Goal: Complete application form

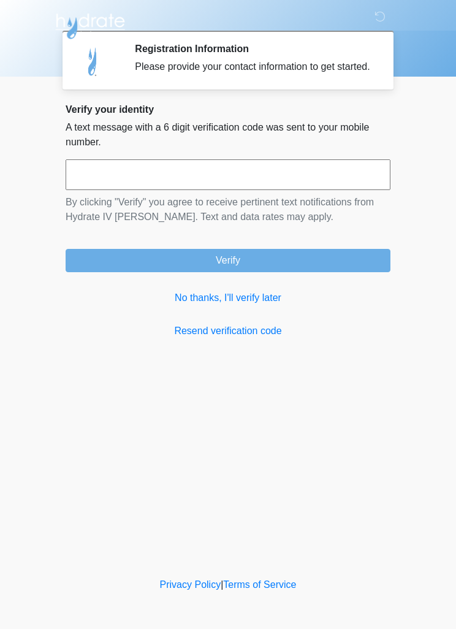
click at [256, 305] on link "No thanks, I'll verify later" at bounding box center [228, 298] width 325 height 15
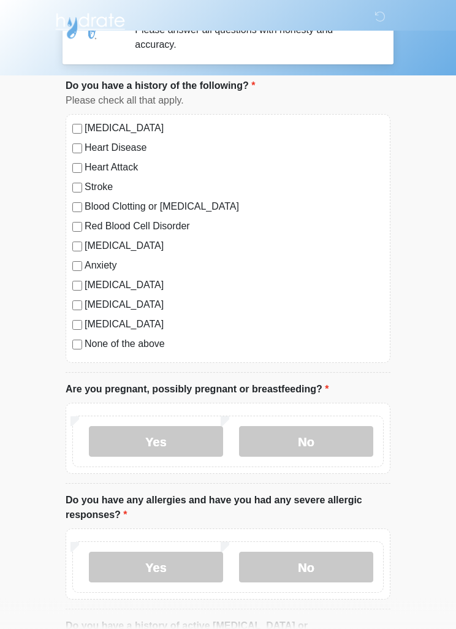
scroll to position [48, 0]
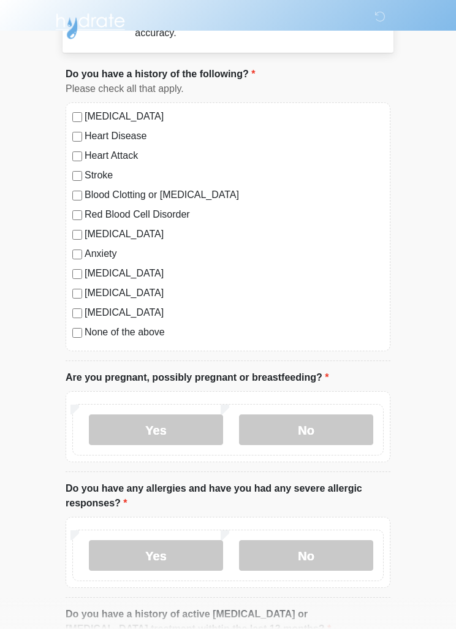
click at [329, 429] on label "No" at bounding box center [306, 430] width 134 height 31
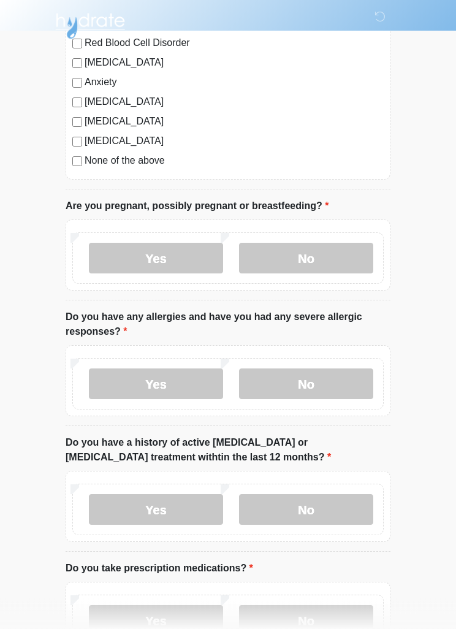
scroll to position [220, 0]
click at [324, 381] on label "No" at bounding box center [306, 384] width 134 height 31
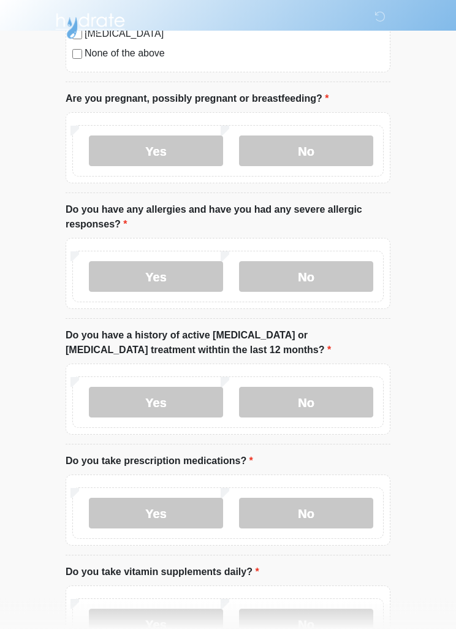
scroll to position [345, 0]
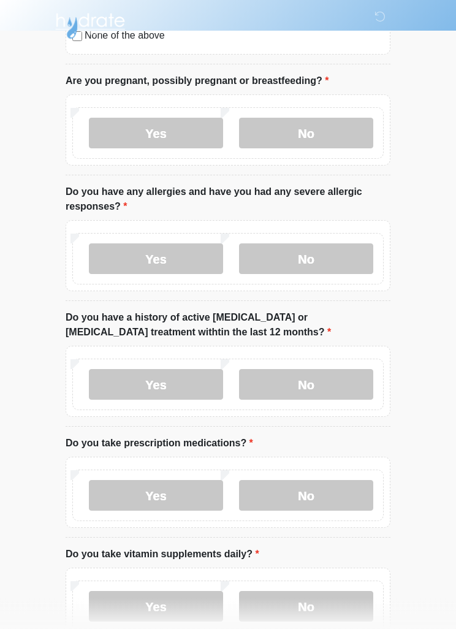
click at [321, 386] on label "No" at bounding box center [306, 385] width 134 height 31
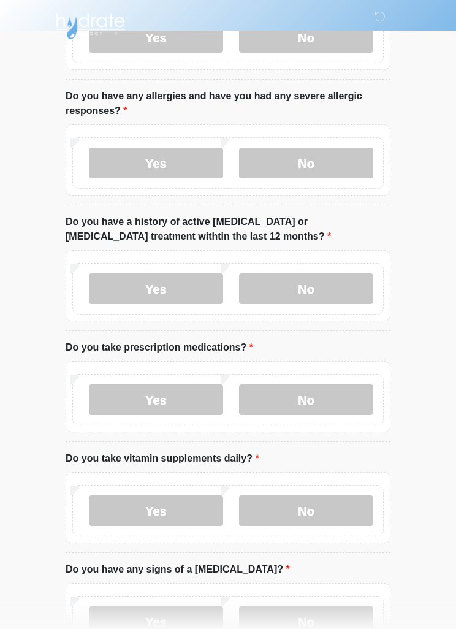
scroll to position [447, 0]
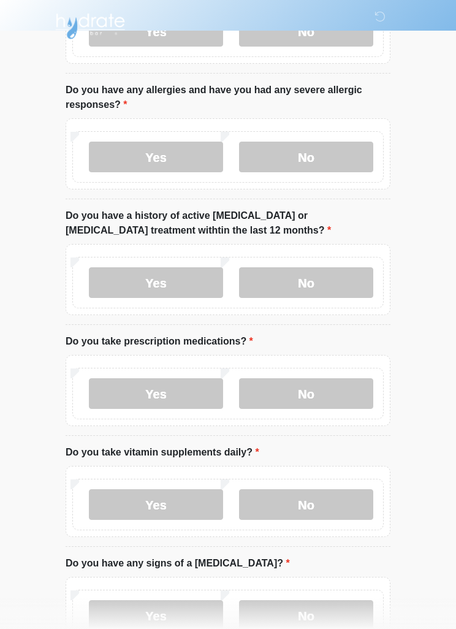
click at [326, 396] on label "No" at bounding box center [306, 393] width 134 height 31
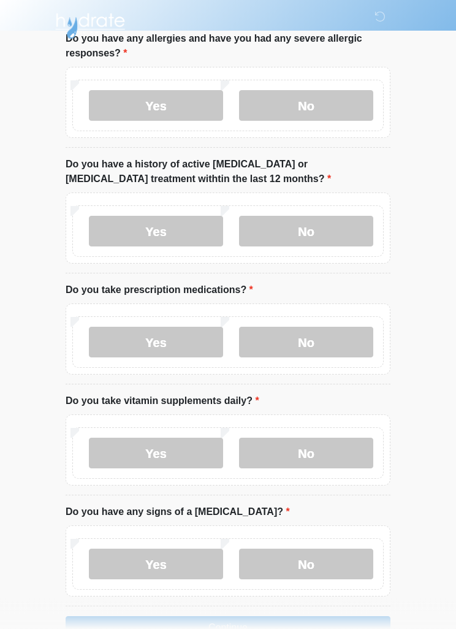
scroll to position [507, 0]
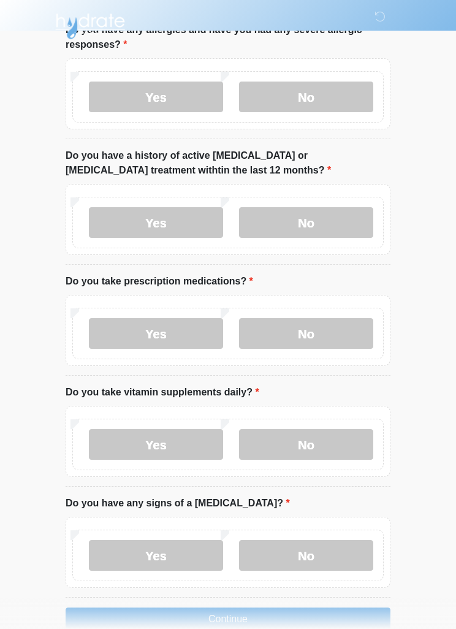
click at [168, 443] on label "Yes" at bounding box center [156, 444] width 134 height 31
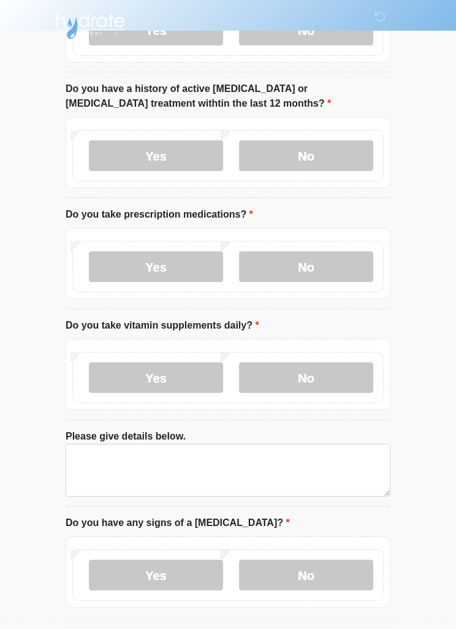
scroll to position [620, 0]
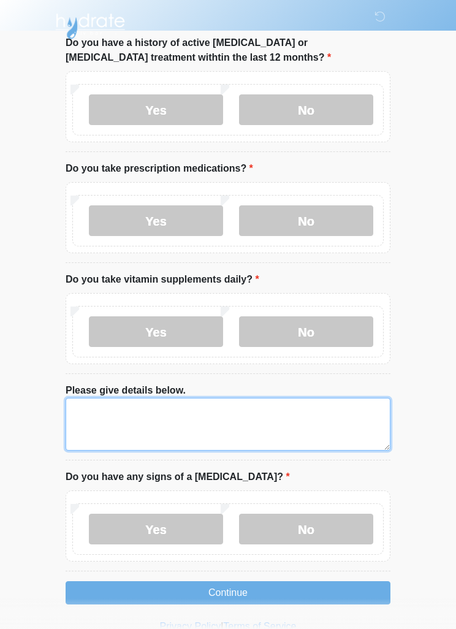
click at [119, 406] on textarea "Please give details below." at bounding box center [228, 424] width 325 height 53
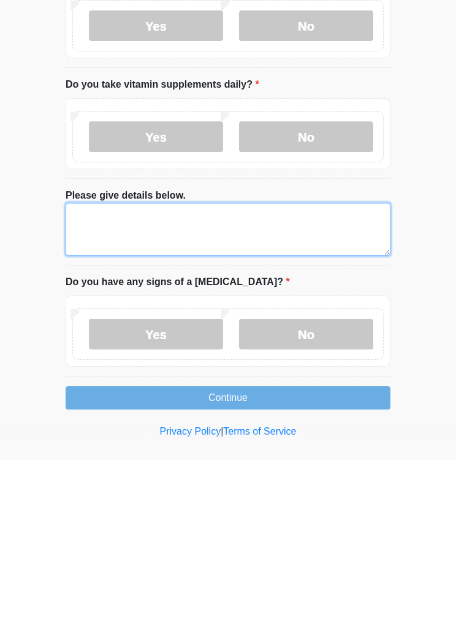
scroll to position [659, 0]
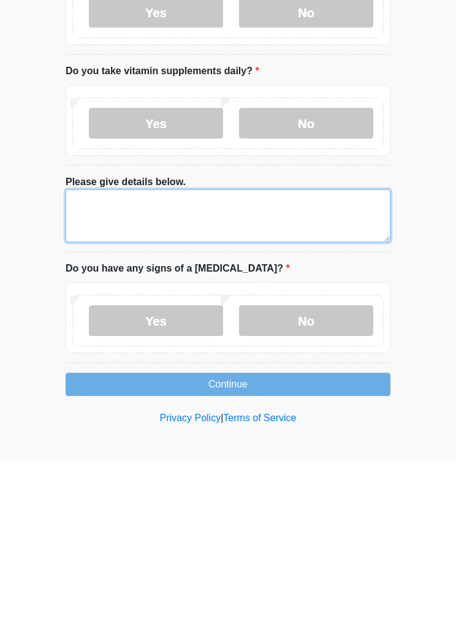
click at [161, 359] on textarea "Please give details below." at bounding box center [228, 385] width 325 height 53
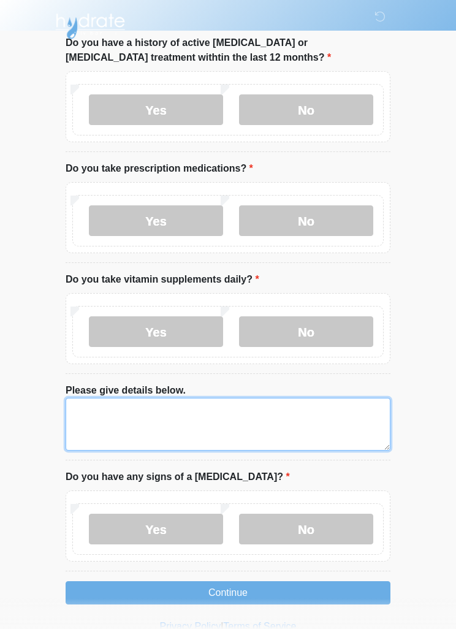
click at [158, 405] on textarea "Please give details below." at bounding box center [228, 424] width 325 height 53
type textarea "*****"
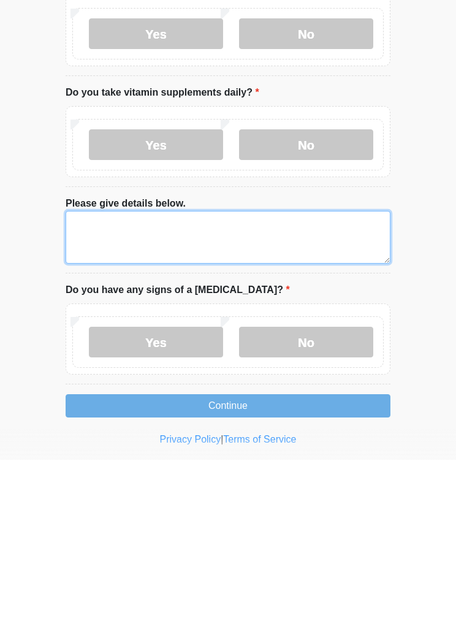
scroll to position [659, 0]
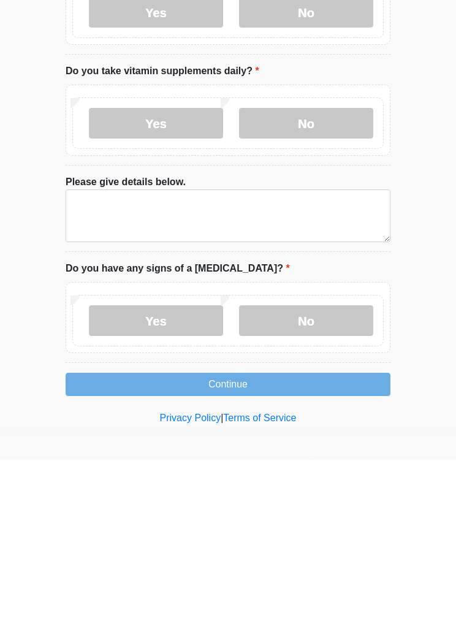
click at [333, 475] on label "No" at bounding box center [306, 490] width 134 height 31
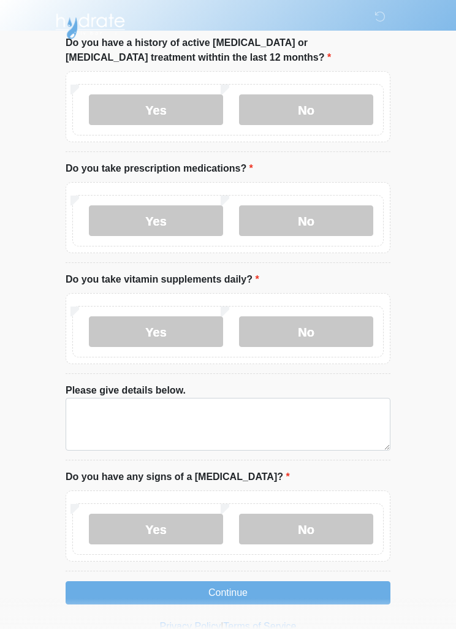
click at [266, 592] on button "Continue" at bounding box center [228, 592] width 325 height 23
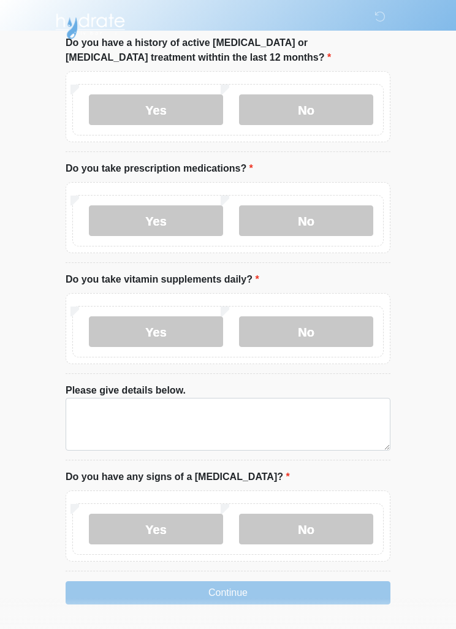
scroll to position [196, 0]
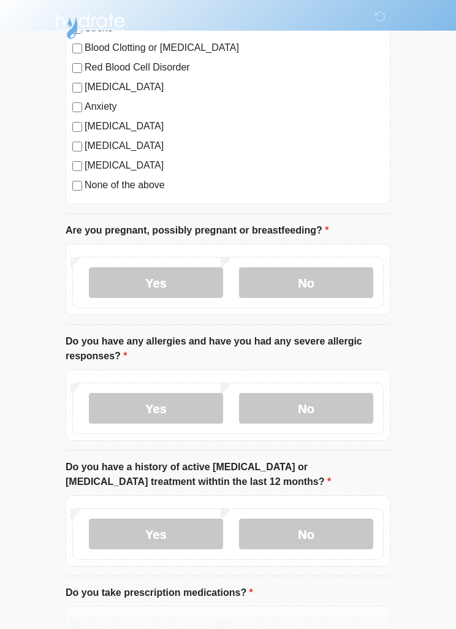
click at [171, 526] on ol "Do you have a history of the following? Do you have a history of the following?…" at bounding box center [228, 458] width 325 height 1076
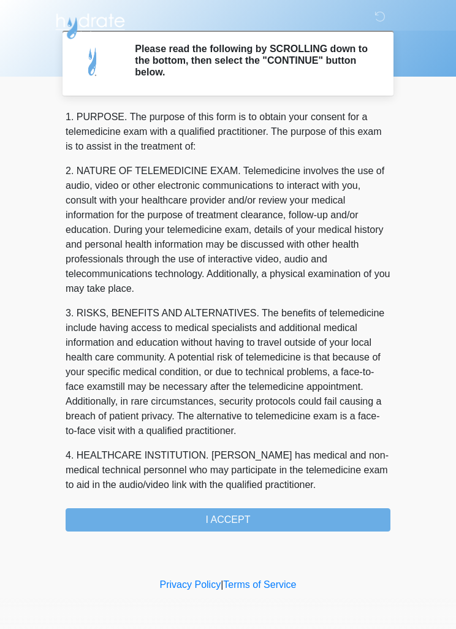
scroll to position [0, 0]
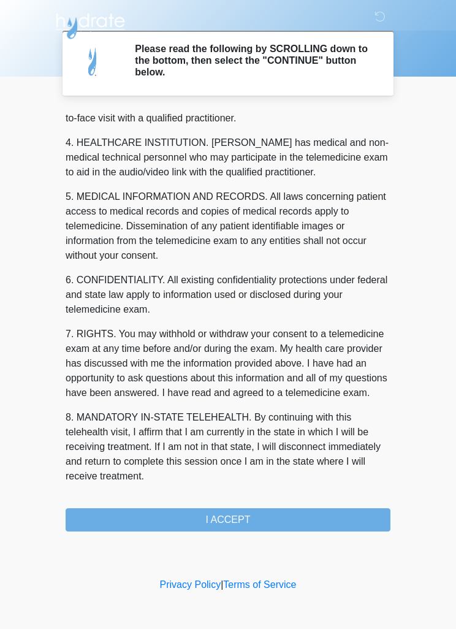
scroll to position [342, 0]
click at [306, 515] on button "I ACCEPT" at bounding box center [228, 519] width 325 height 23
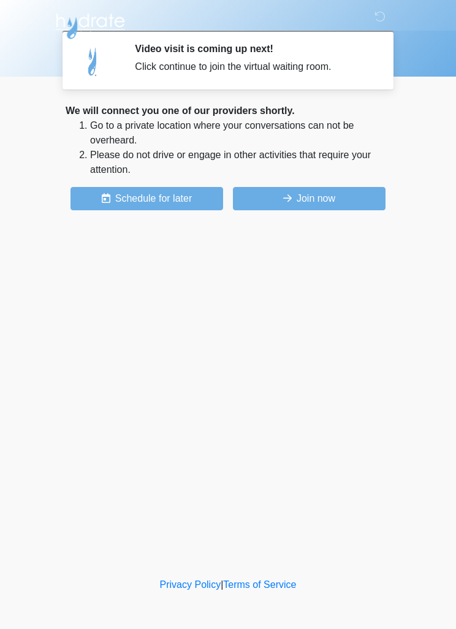
click at [328, 198] on button "Join now" at bounding box center [309, 198] width 153 height 23
